Goal: Task Accomplishment & Management: Contribute content

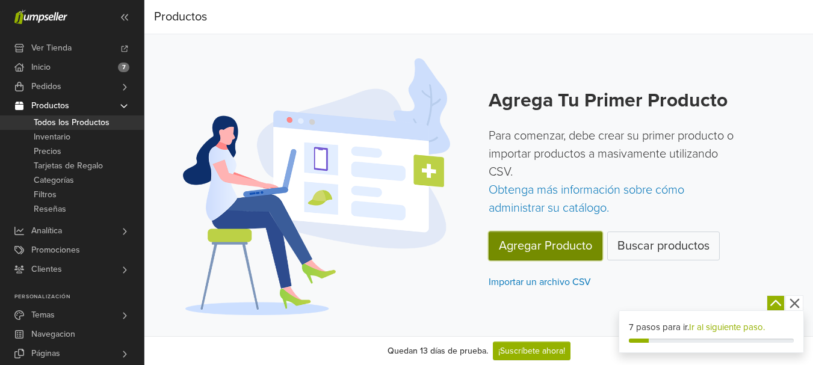
click at [549, 250] on link "Agregar Producto" at bounding box center [546, 246] width 114 height 29
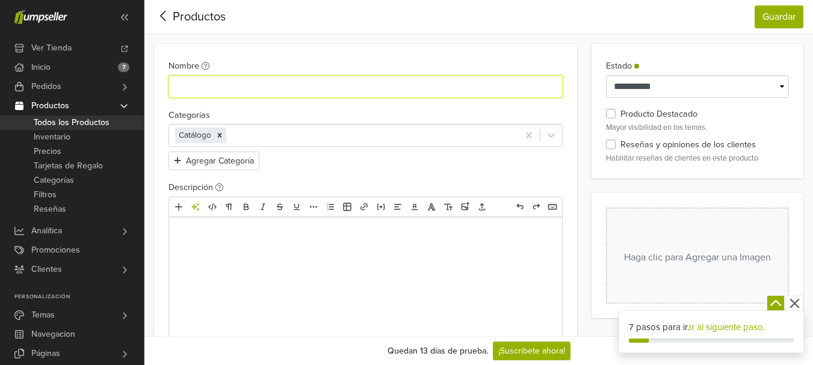
click at [466, 90] on input "Nombre" at bounding box center [365, 86] width 394 height 23
type input "**********"
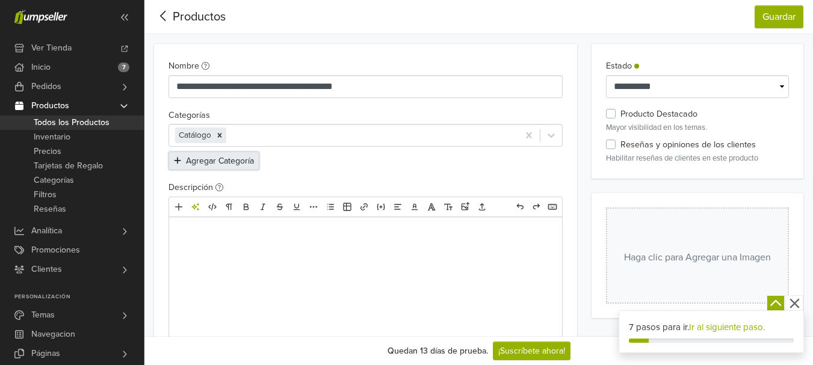
click at [233, 167] on button "Agregar Categoría" at bounding box center [213, 161] width 91 height 19
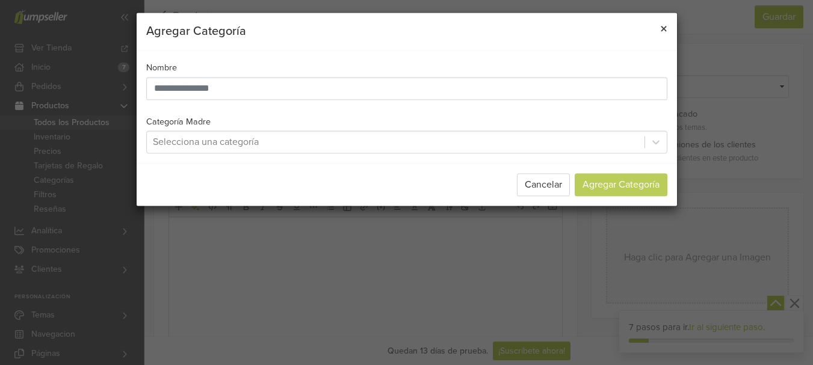
click at [657, 23] on button "×" at bounding box center [664, 30] width 26 height 34
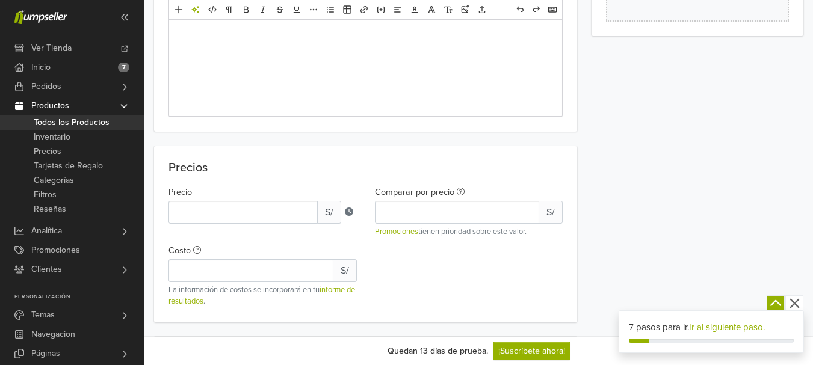
scroll to position [301, 0]
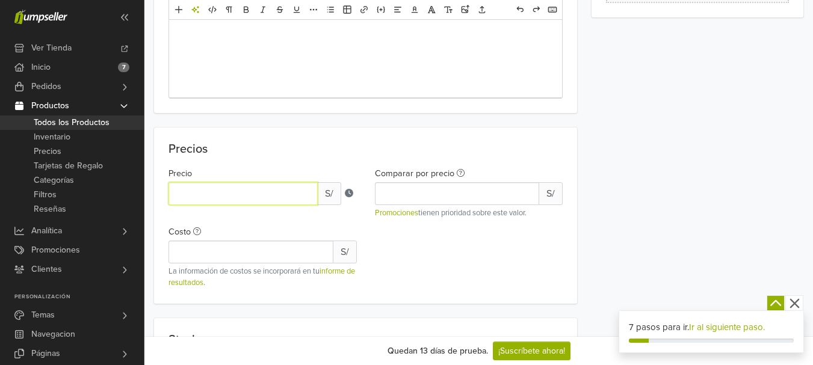
click at [200, 193] on input "*" at bounding box center [242, 193] width 149 height 23
drag, startPoint x: 200, startPoint y: 193, endPoint x: 170, endPoint y: 187, distance: 30.6
click at [170, 187] on input "*" at bounding box center [242, 193] width 149 height 23
type input "****"
click at [365, 139] on div "Precios Precio **** S/ Comparar por precio S/ Promociones tienen prioridad sobr…" at bounding box center [365, 216] width 423 height 176
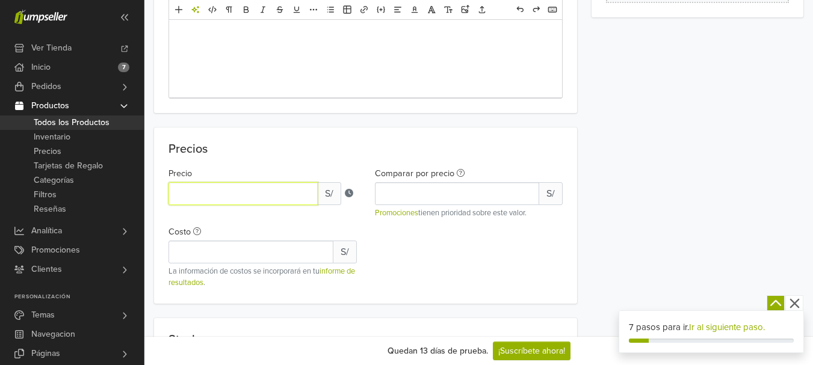
click at [175, 188] on input "****" at bounding box center [242, 193] width 149 height 23
click at [268, 155] on p "Precios" at bounding box center [365, 149] width 394 height 14
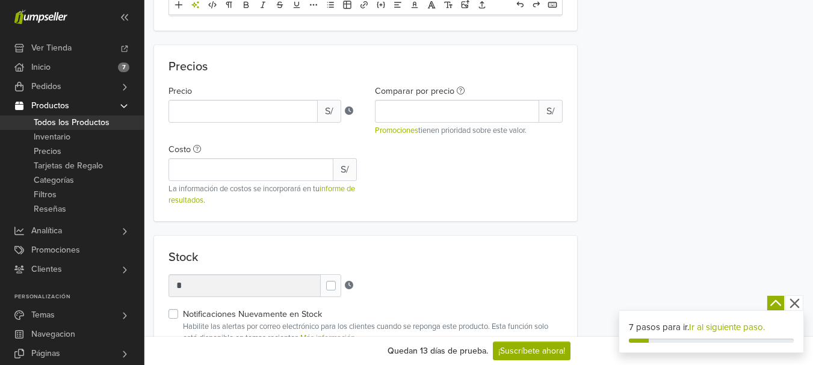
scroll to position [421, 0]
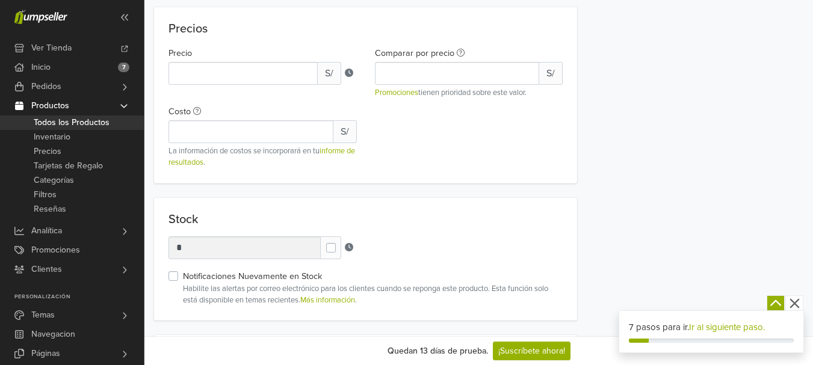
click at [336, 69] on span "S/" at bounding box center [329, 73] width 24 height 23
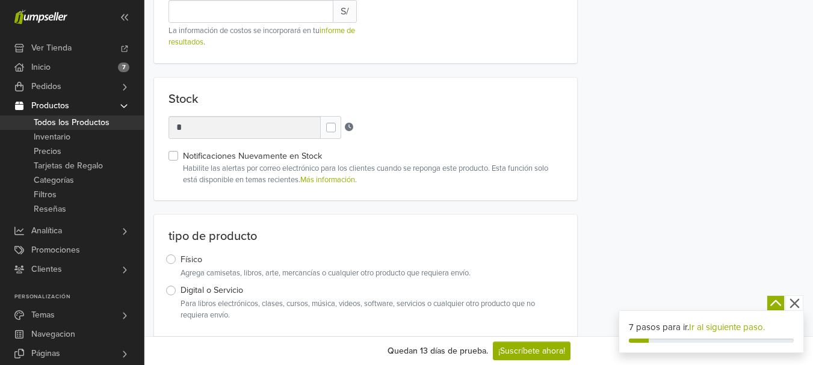
scroll to position [602, 0]
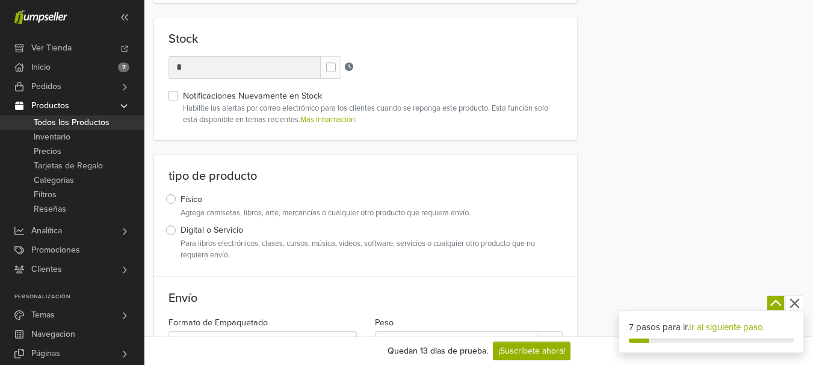
click at [181, 227] on label "Digital o Servicio" at bounding box center [212, 230] width 63 height 13
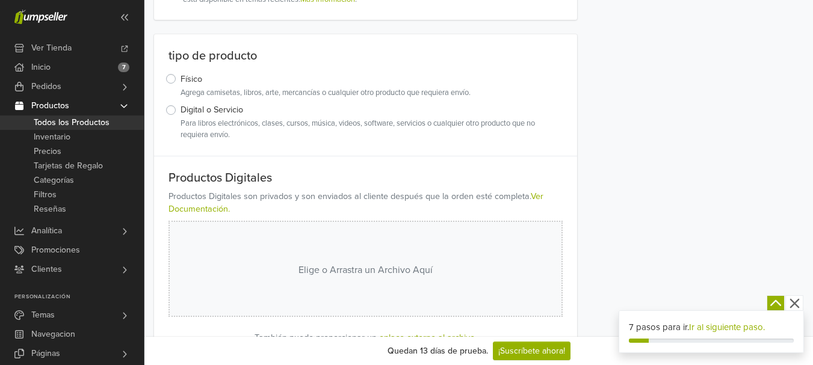
scroll to position [782, 0]
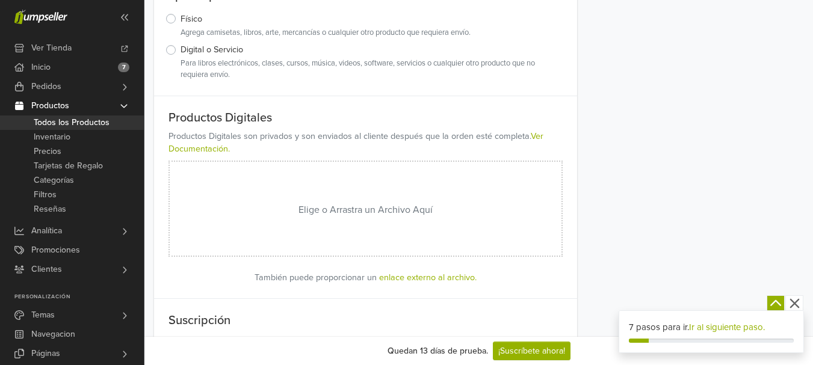
click at [462, 212] on div "Elige o Arrastra un Archivo Aquí" at bounding box center [366, 210] width 392 height 96
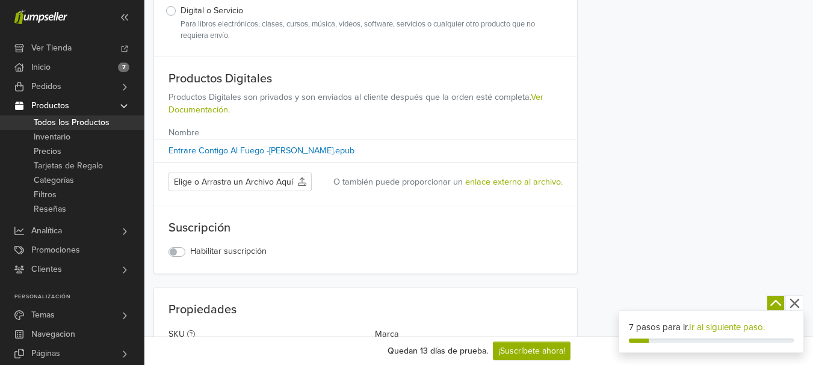
scroll to position [842, 0]
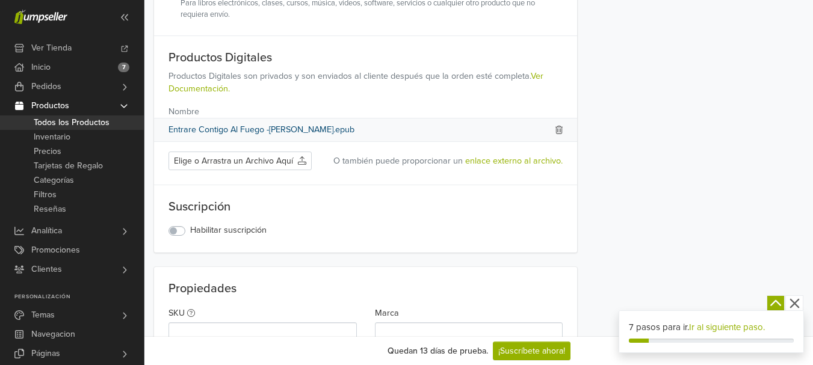
click at [348, 131] on link "Entrare Contigo Al Fuego -[PERSON_NAME].epub" at bounding box center [261, 129] width 186 height 13
click at [558, 126] on icon at bounding box center [559, 130] width 8 height 8
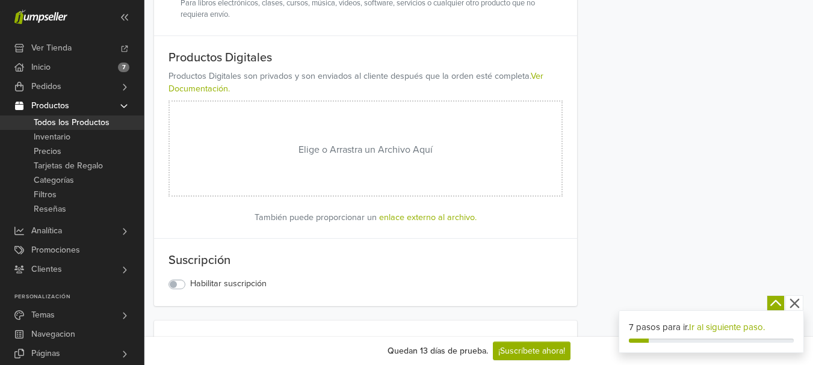
click at [268, 142] on div "Elige o Arrastra un Archivo Aquí" at bounding box center [366, 150] width 392 height 96
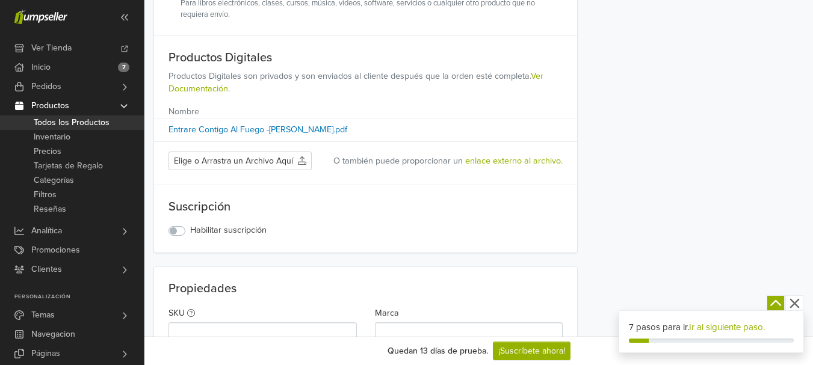
click at [190, 231] on label "Habilitar suscripción" at bounding box center [228, 230] width 76 height 13
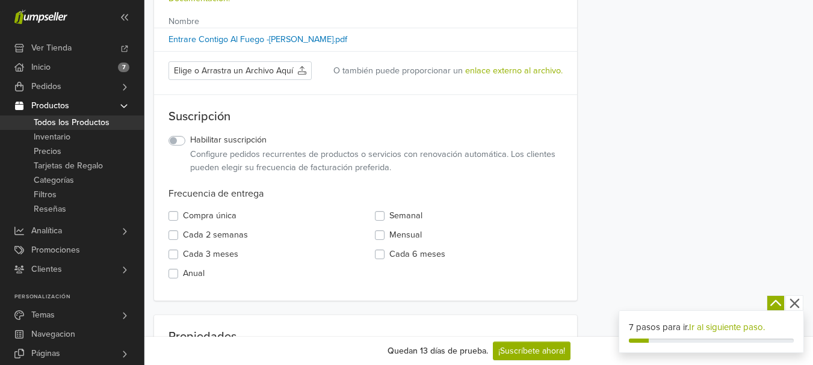
scroll to position [963, 0]
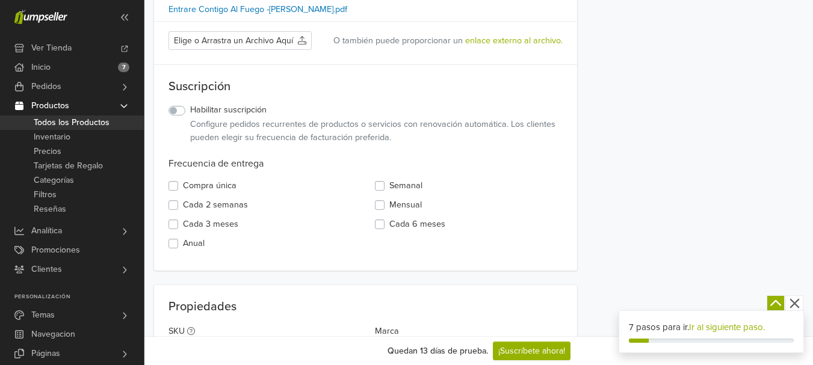
click at [190, 108] on label "Habilitar suscripción" at bounding box center [228, 110] width 76 height 13
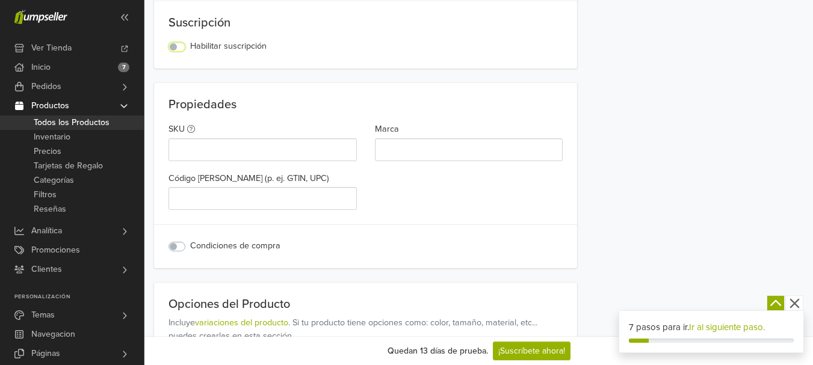
scroll to position [1023, 0]
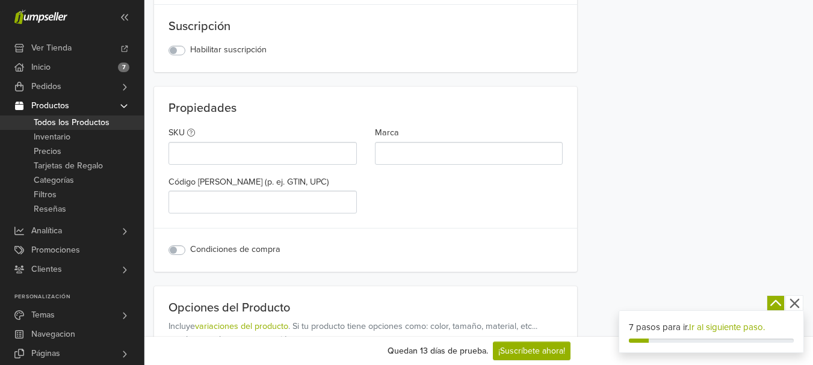
click at [190, 254] on label "Condiciones de compra" at bounding box center [235, 249] width 90 height 13
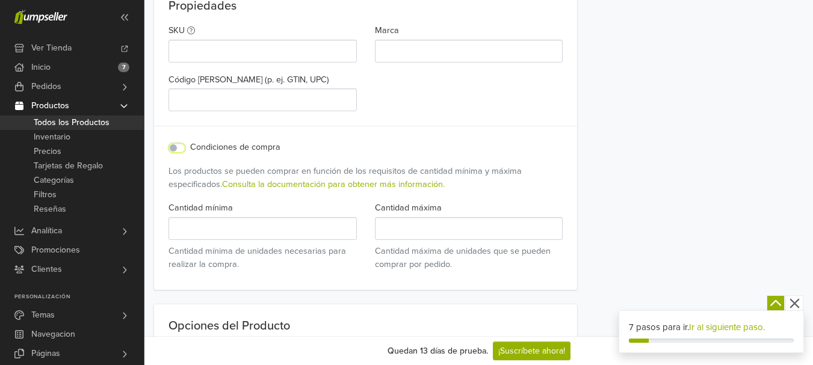
scroll to position [1143, 0]
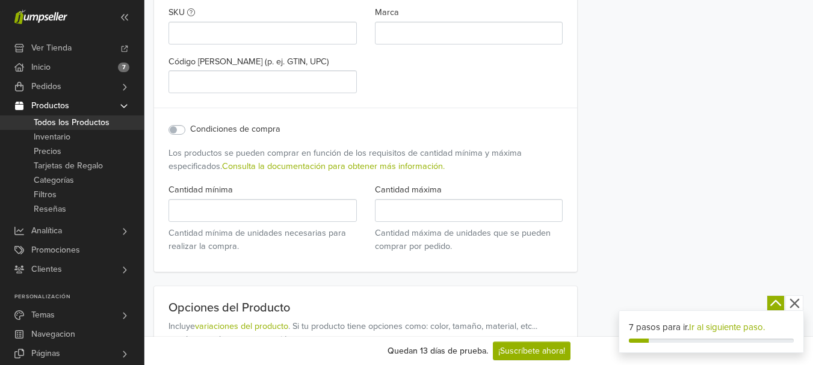
click at [190, 125] on label "Condiciones de compra" at bounding box center [235, 129] width 90 height 13
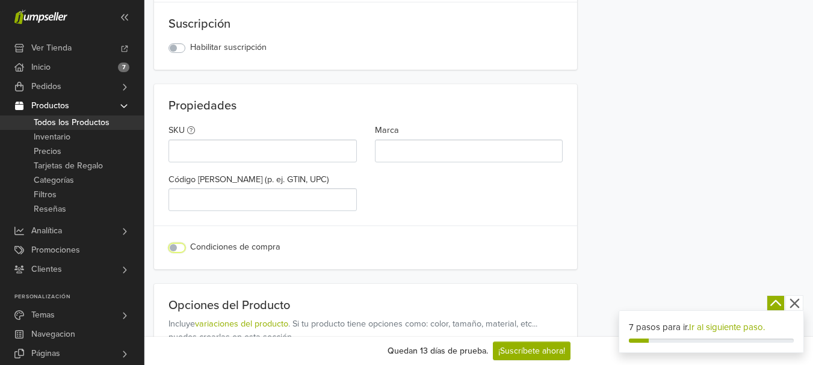
scroll to position [1023, 0]
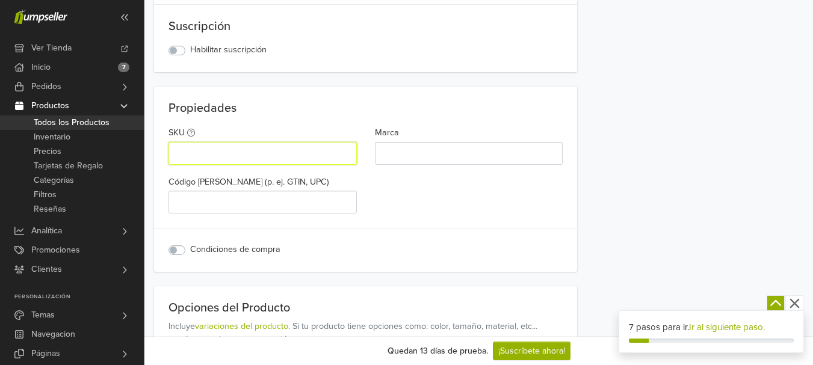
click at [218, 150] on input "SKU" at bounding box center [262, 153] width 188 height 23
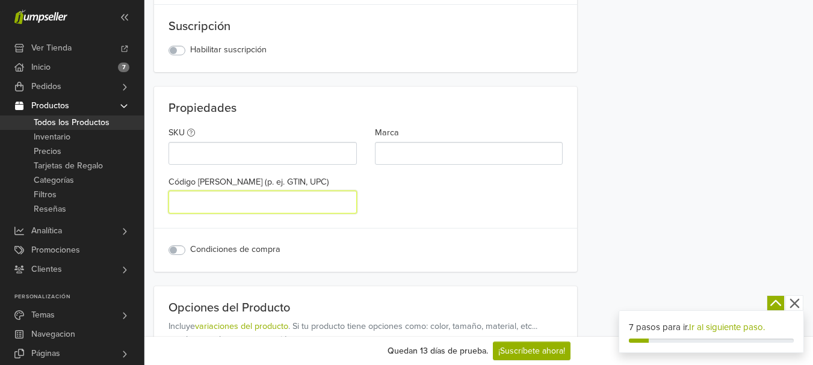
click at [250, 197] on input "Código [PERSON_NAME] (p. ej. GTIN, UPC)" at bounding box center [262, 202] width 188 height 23
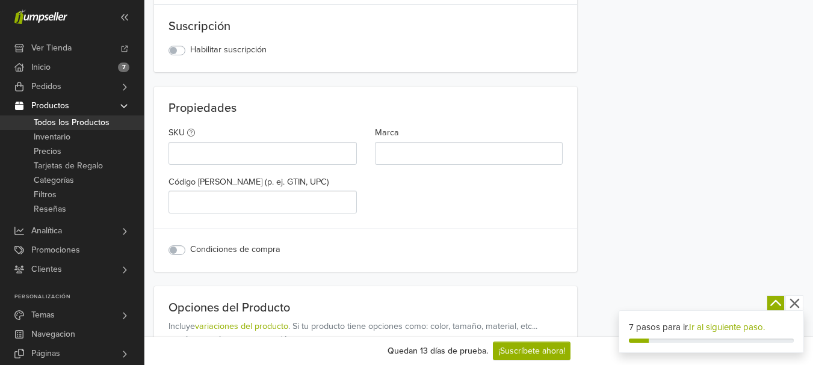
click at [395, 194] on div "SKU Marca Código [PERSON_NAME] (p. ej. GTIN, UPC)" at bounding box center [365, 174] width 412 height 108
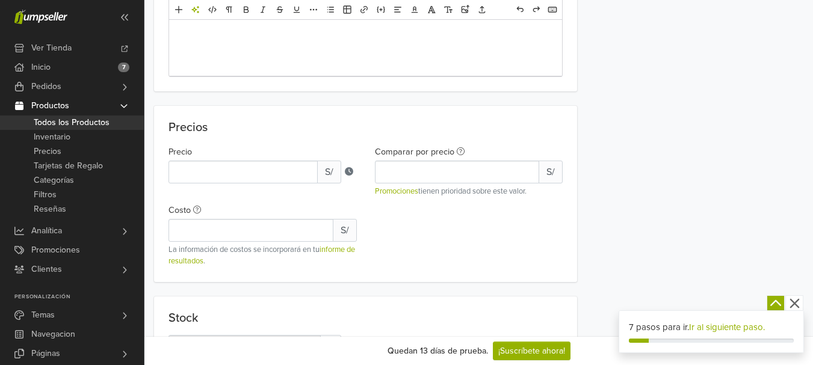
scroll to position [322, 0]
click at [323, 172] on span "S/" at bounding box center [329, 172] width 24 height 23
click at [308, 172] on input "*" at bounding box center [242, 172] width 149 height 23
type input "*"
click at [303, 176] on input "*" at bounding box center [242, 172] width 149 height 23
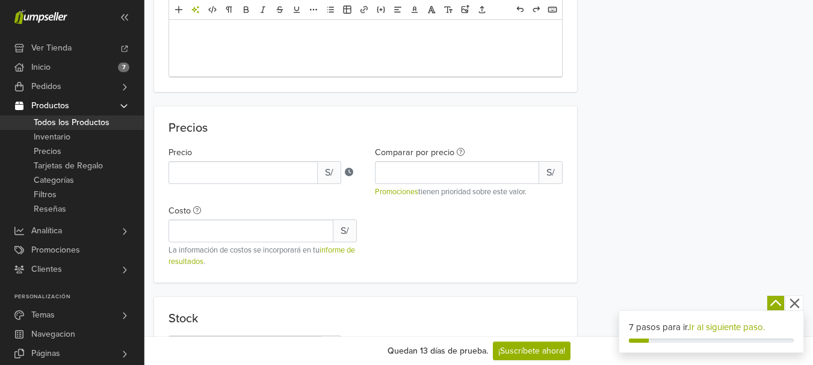
click at [324, 145] on div "Precio * S/" at bounding box center [262, 165] width 188 height 40
click at [420, 174] on input "Comparar por precio" at bounding box center [457, 172] width 165 height 23
click at [527, 170] on input "*" at bounding box center [457, 172] width 165 height 23
type input "**"
click at [527, 170] on input "**" at bounding box center [457, 172] width 165 height 23
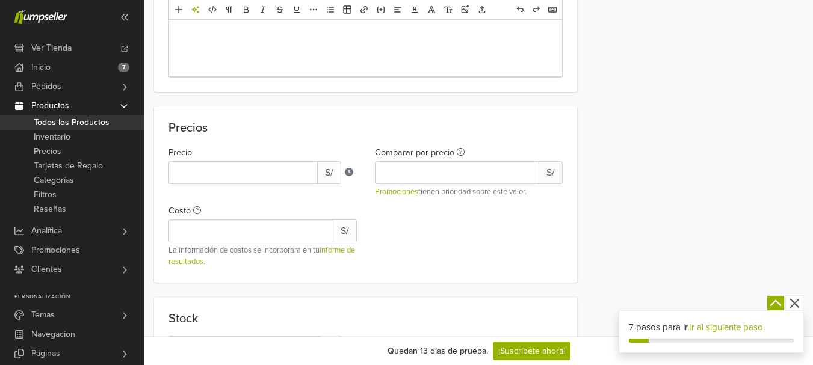
click at [520, 147] on div "Comparar por precio ** S/ Promociones tienen prioridad sobre este valor." at bounding box center [469, 172] width 188 height 54
click at [338, 232] on span "S/" at bounding box center [345, 231] width 24 height 23
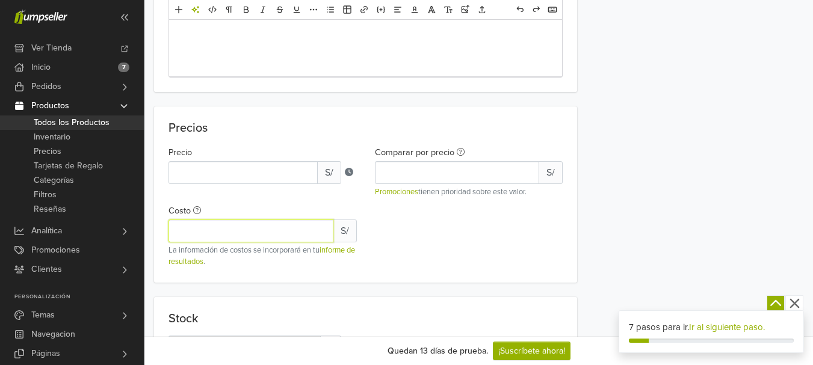
click at [272, 232] on input "Costo" at bounding box center [250, 231] width 165 height 23
click at [321, 227] on input "*" at bounding box center [250, 231] width 165 height 23
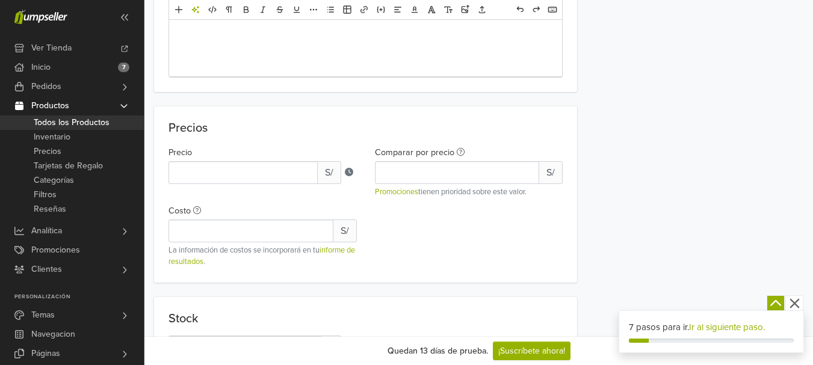
click at [381, 240] on div "Precio * S/ Comparar por precio ** S/ Promociones tienen prioridad sobre este v…" at bounding box center [365, 204] width 412 height 128
click at [456, 247] on div "Precio * S/ Comparar por precio ** S/ Promociones tienen prioridad sobre este v…" at bounding box center [365, 204] width 412 height 128
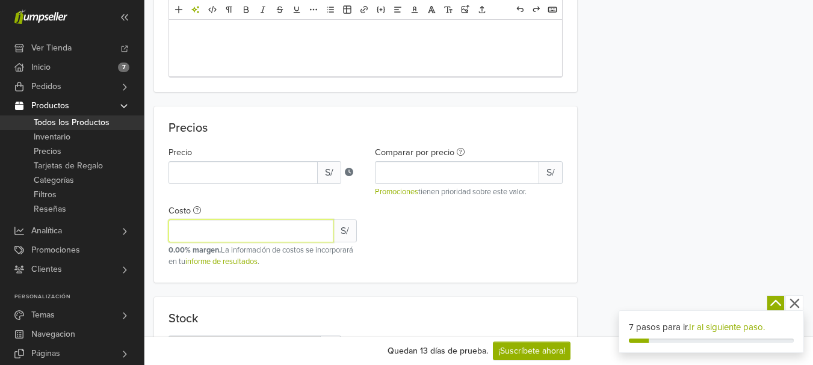
click at [317, 229] on input "*" at bounding box center [250, 231] width 165 height 23
click at [317, 229] on input "**" at bounding box center [250, 231] width 165 height 23
type input "*"
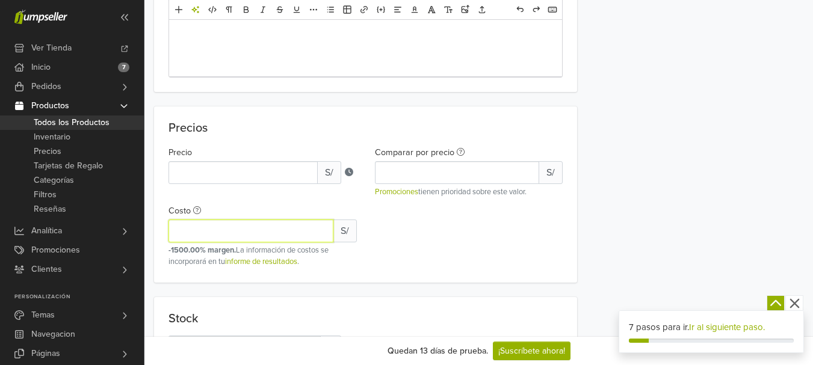
click at [321, 233] on input "*" at bounding box center [250, 231] width 165 height 23
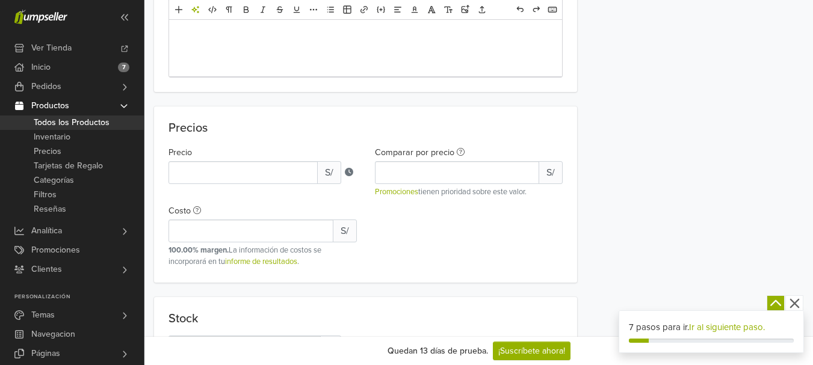
click at [426, 242] on div "Precio * S/ Comparar por precio ** S/ Promociones tienen prioridad sobre este v…" at bounding box center [365, 204] width 412 height 128
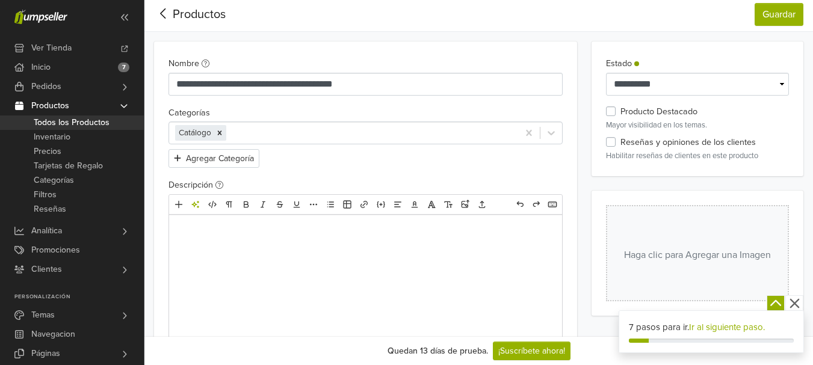
scroll to position [0, 0]
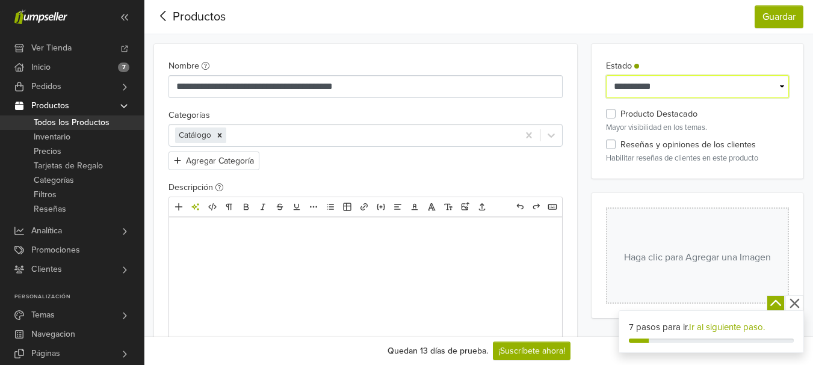
click at [782, 87] on select "**********" at bounding box center [697, 86] width 183 height 23
click at [759, 62] on div "**********" at bounding box center [698, 111] width 212 height 135
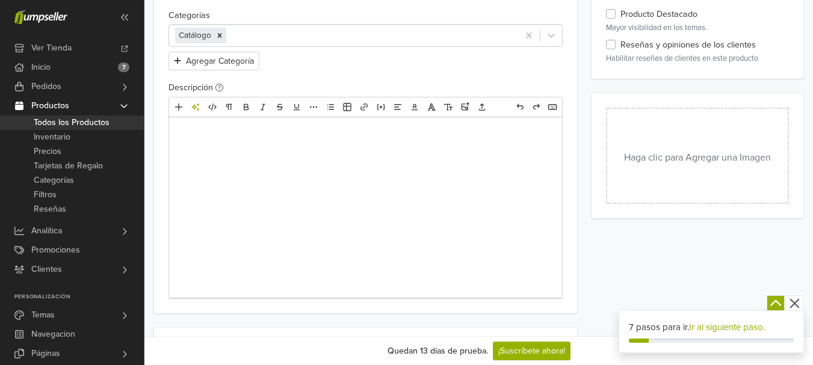
scroll to position [120, 0]
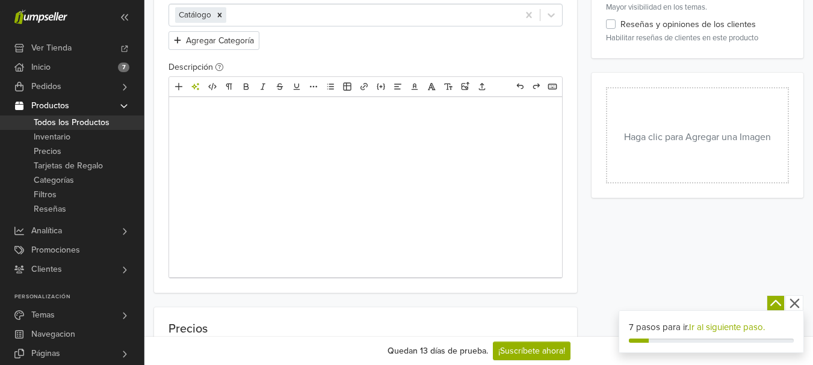
click at [697, 128] on button "Haga clic para Agregar una Imagen" at bounding box center [697, 135] width 183 height 96
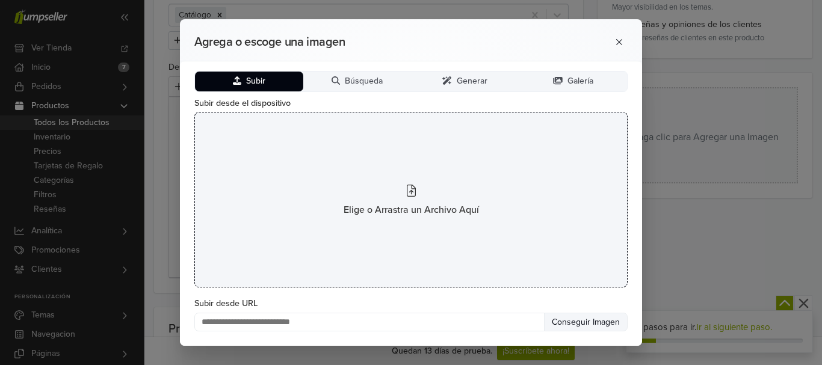
click at [466, 200] on div "Elige o Arrastra un Archivo Aquí" at bounding box center [410, 200] width 433 height 176
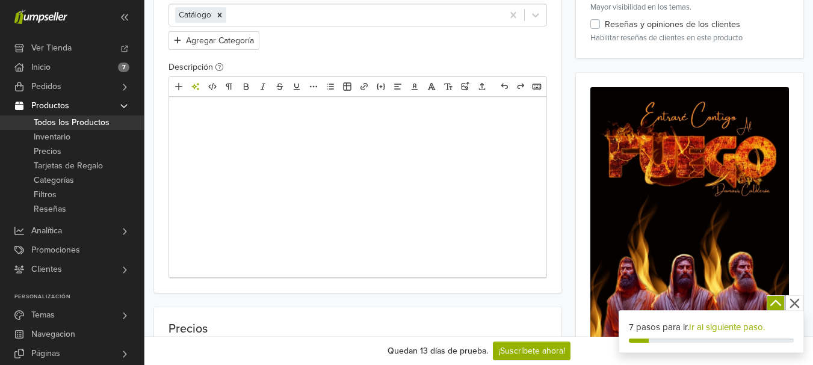
click at [797, 298] on icon "button" at bounding box center [794, 303] width 15 height 15
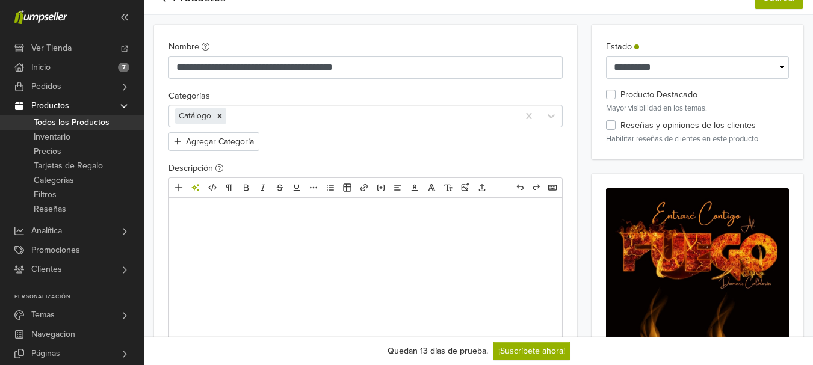
scroll to position [0, 0]
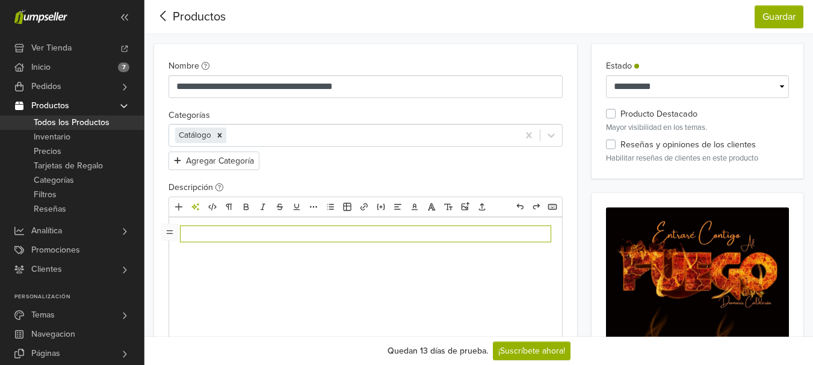
drag, startPoint x: 178, startPoint y: 232, endPoint x: 215, endPoint y: 248, distance: 41.2
click at [215, 248] on div at bounding box center [365, 307] width 393 height 181
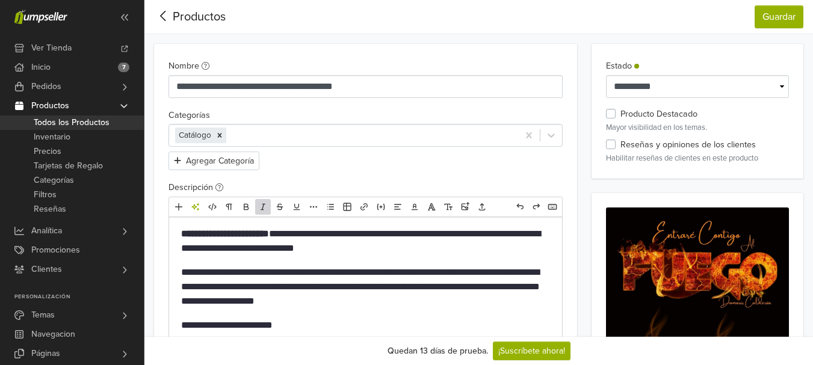
type textarea "**********"
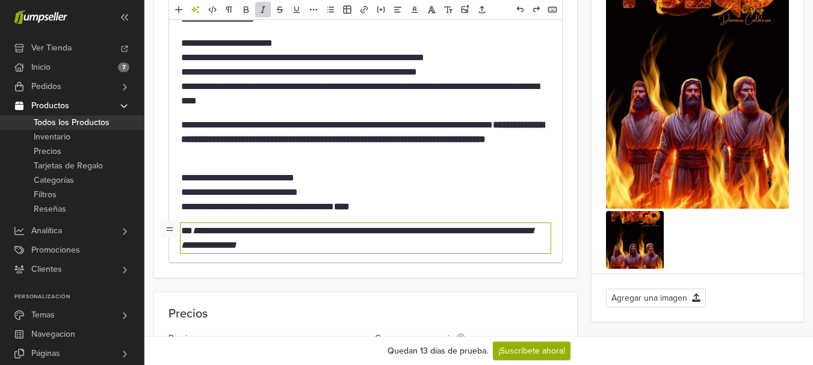
scroll to position [301, 0]
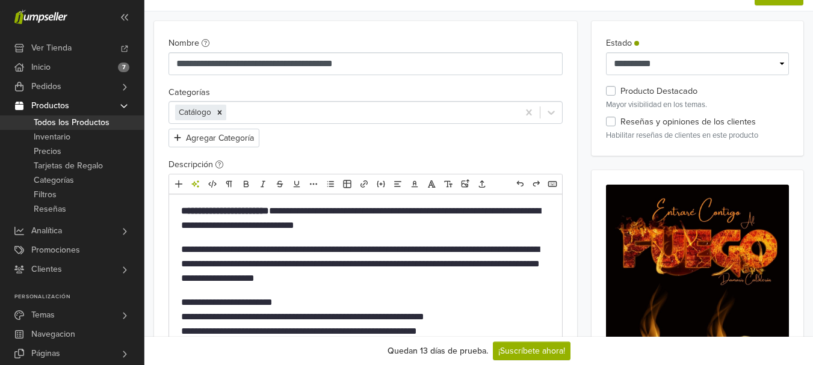
scroll to position [0, 0]
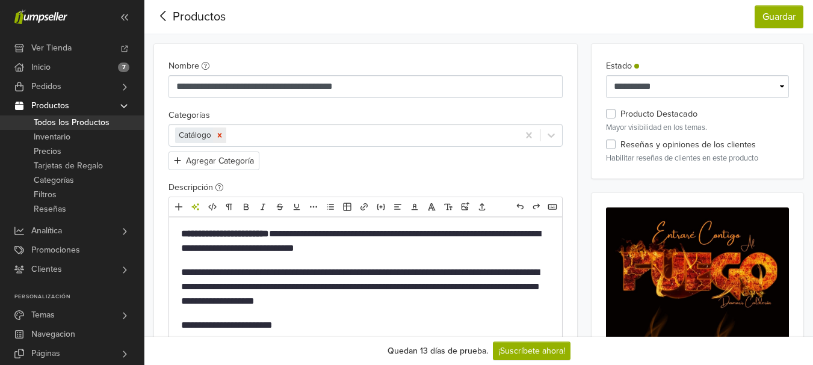
click at [218, 136] on icon "Remove [object Object]" at bounding box center [219, 135] width 8 height 8
click at [221, 162] on button "Agregar Categoría" at bounding box center [213, 161] width 91 height 19
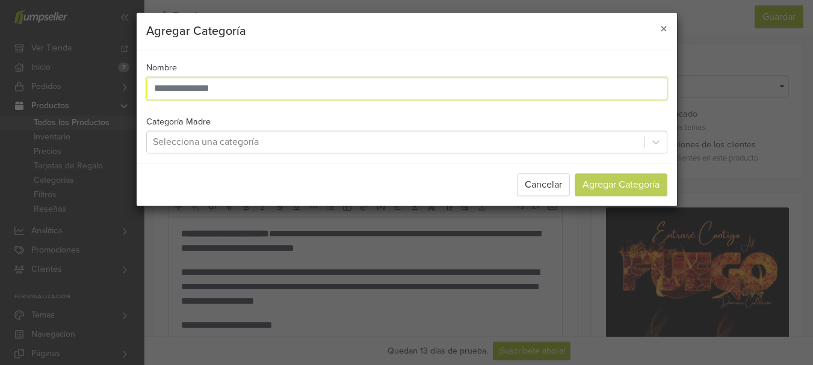
click at [268, 85] on input "text" at bounding box center [406, 88] width 521 height 23
type input "**********"
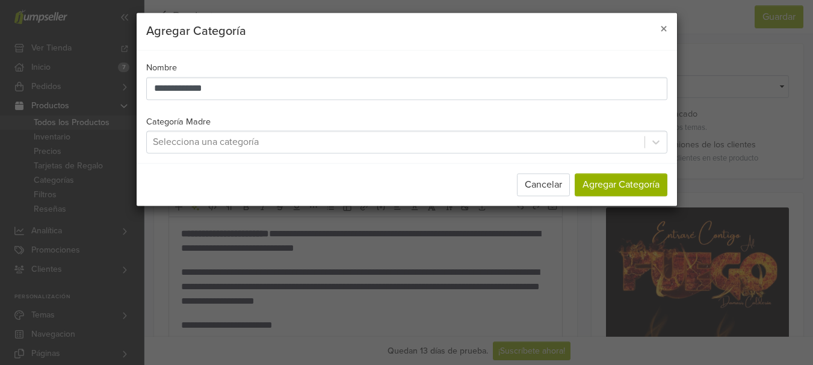
click at [275, 145] on div at bounding box center [396, 142] width 486 height 17
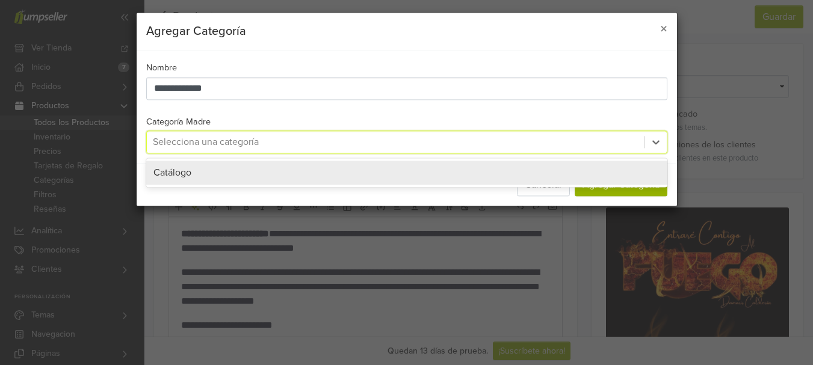
click at [325, 174] on div "Catálogo" at bounding box center [406, 173] width 507 height 14
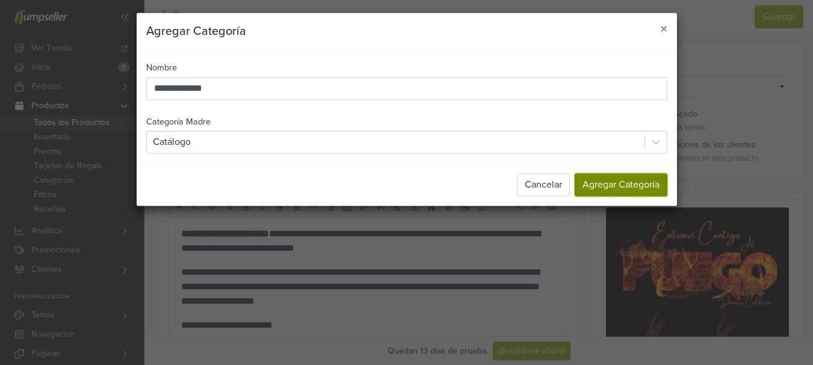
click at [598, 181] on button "Agregar Categoría" at bounding box center [621, 185] width 93 height 23
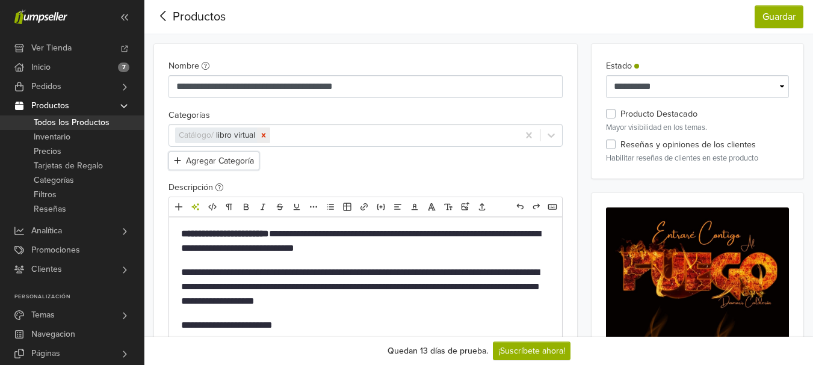
click at [262, 133] on icon "Remove [object Object]" at bounding box center [263, 135] width 8 height 8
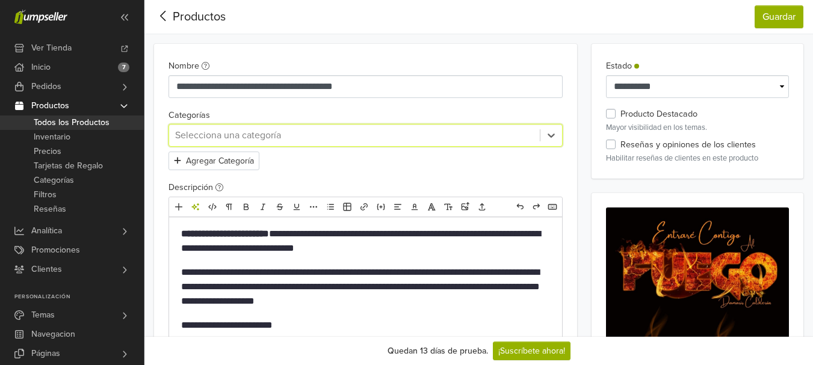
click at [262, 133] on div at bounding box center [354, 135] width 359 height 17
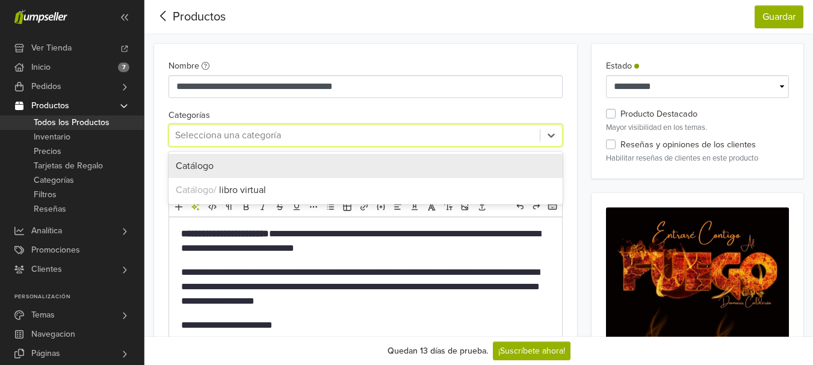
click at [467, 137] on div at bounding box center [354, 135] width 359 height 17
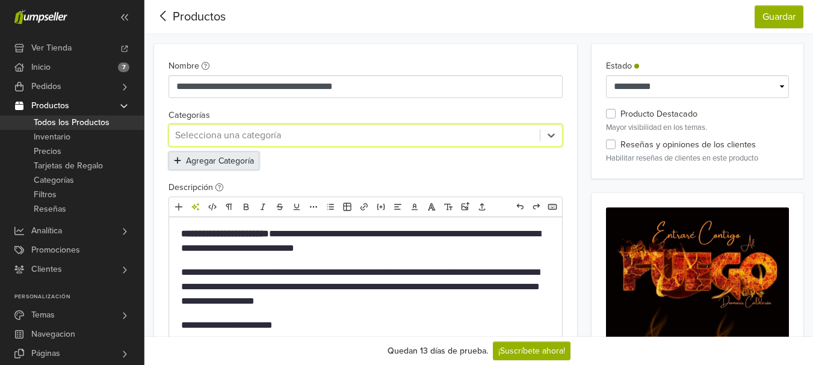
click at [244, 164] on button "Agregar Categoría" at bounding box center [213, 161] width 91 height 19
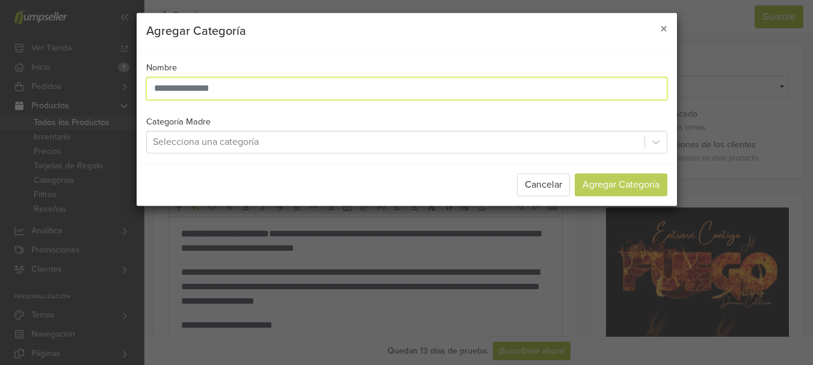
click at [425, 85] on input "text" at bounding box center [406, 88] width 521 height 23
type input "*"
type input "**********"
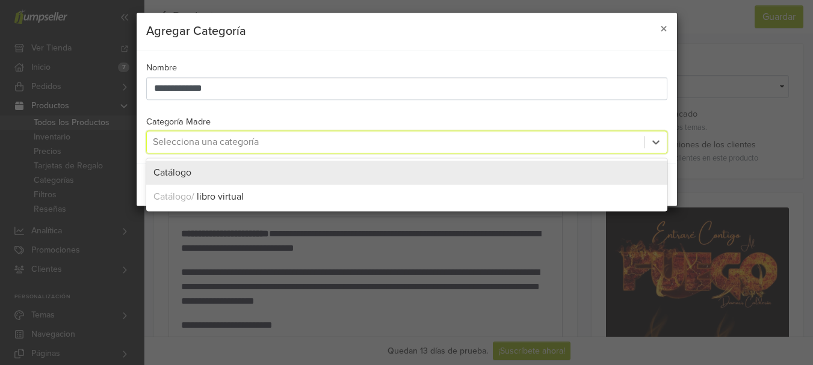
click at [347, 142] on div at bounding box center [396, 142] width 486 height 17
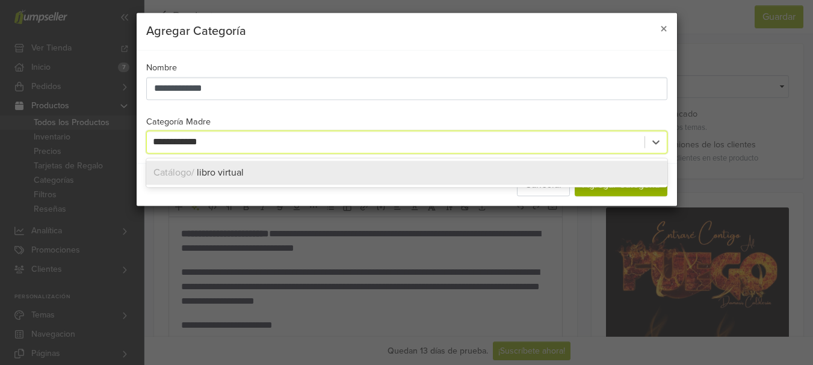
type input "**********"
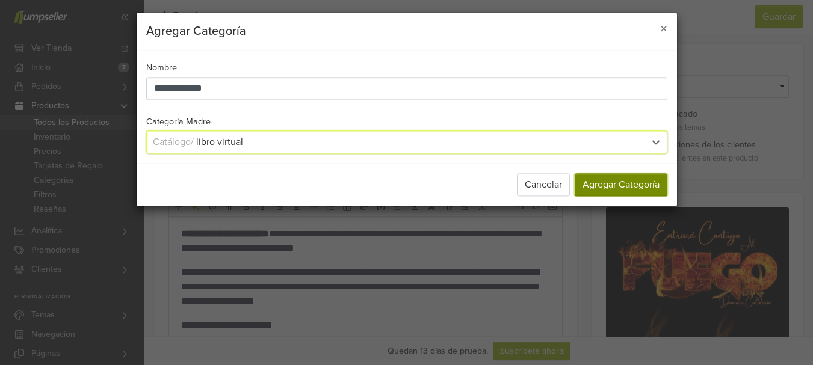
click at [603, 181] on button "Agregar Categoría" at bounding box center [621, 185] width 93 height 23
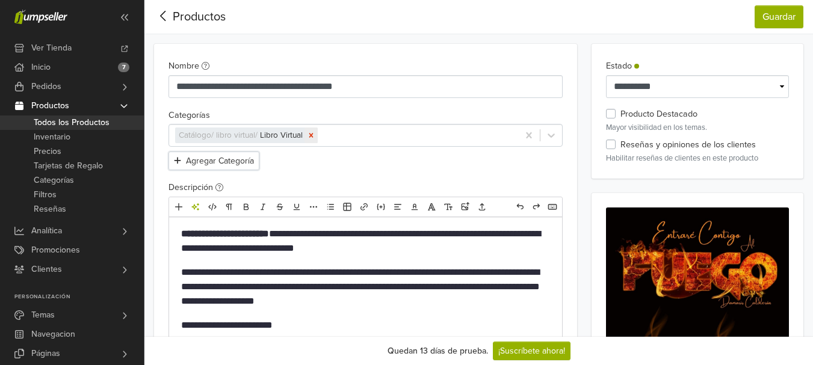
drag, startPoint x: 318, startPoint y: 139, endPoint x: 288, endPoint y: 141, distance: 29.6
click at [315, 138] on icon "Remove [object Object]" at bounding box center [311, 135] width 8 height 8
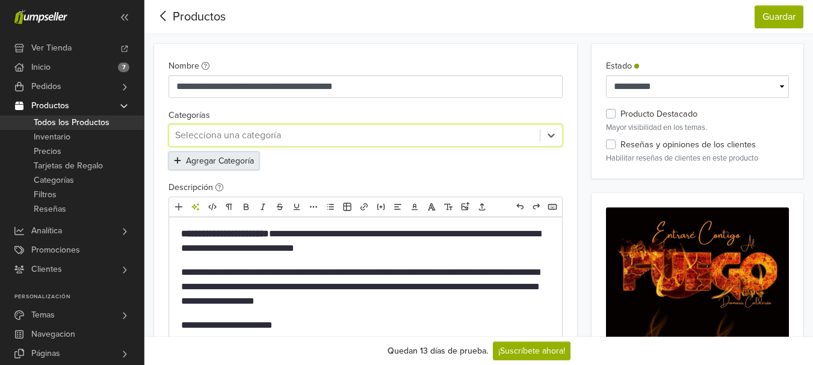
click at [252, 155] on button "Agregar Categoría" at bounding box center [213, 161] width 91 height 19
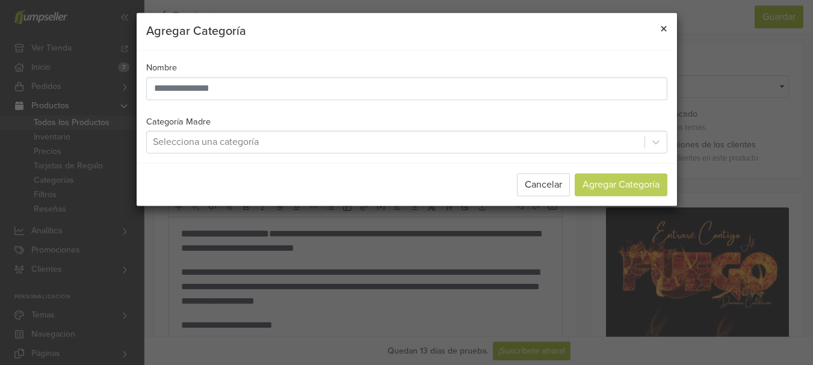
click at [673, 24] on button "×" at bounding box center [664, 30] width 26 height 34
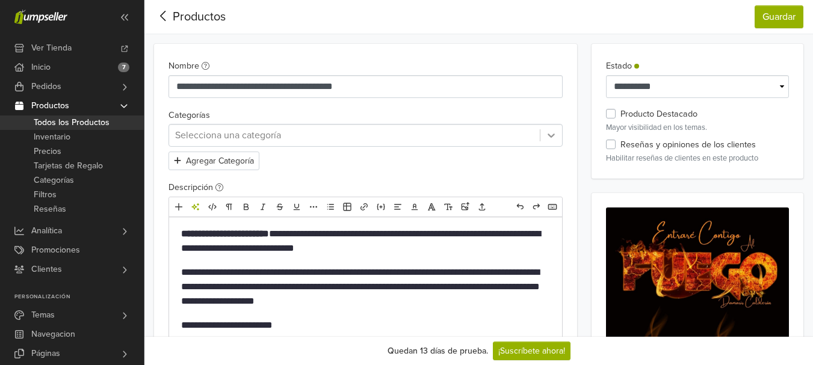
click at [552, 140] on icon at bounding box center [551, 135] width 12 height 12
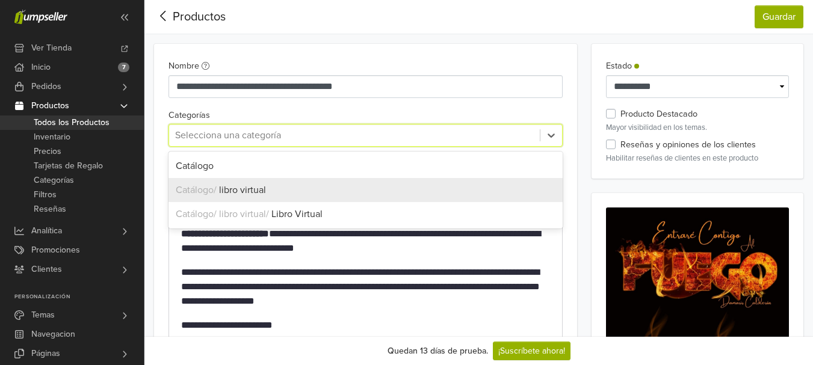
click at [466, 202] on div "Catálogo / libro virtual" at bounding box center [365, 190] width 394 height 24
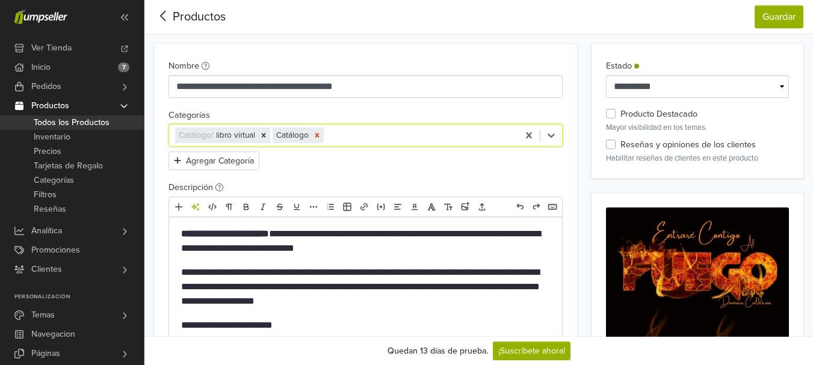
click at [319, 134] on icon "Remove [object Object]" at bounding box center [317, 135] width 8 height 8
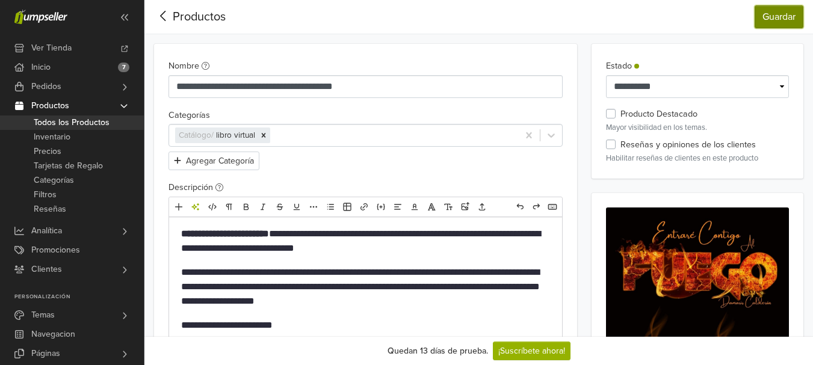
click at [776, 16] on button "Guardar" at bounding box center [779, 16] width 49 height 23
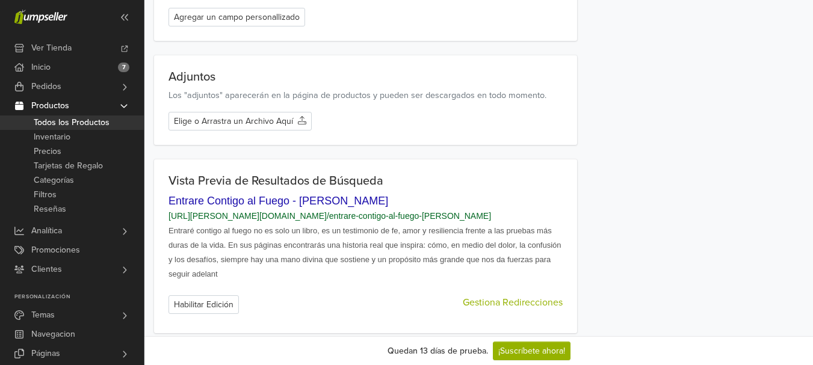
scroll to position [1692, 0]
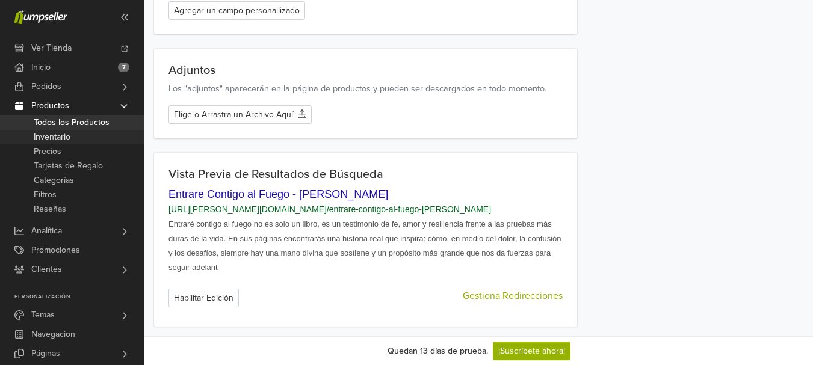
click at [77, 132] on link "Inventario" at bounding box center [72, 137] width 144 height 14
